Goal: Information Seeking & Learning: Learn about a topic

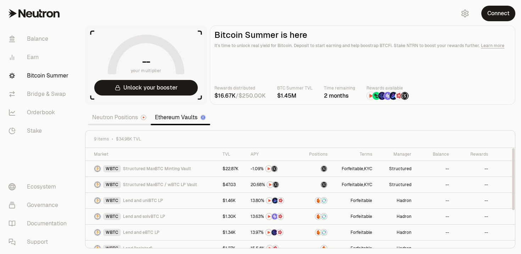
click at [121, 120] on link "Neutron Positions" at bounding box center [119, 118] width 63 height 14
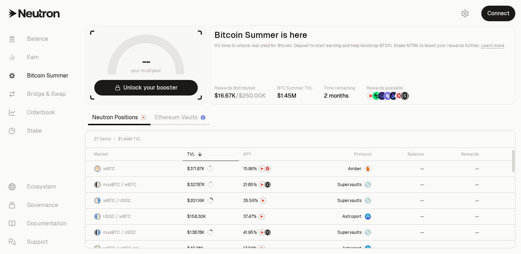
scroll to position [157, 0]
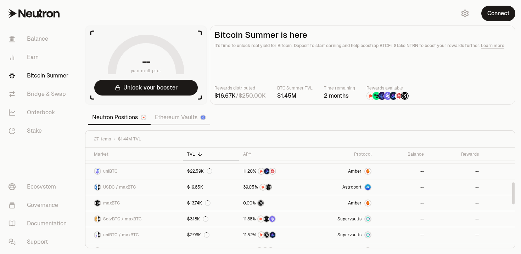
click at [170, 123] on link "Ethereum Vaults" at bounding box center [181, 118] width 60 height 14
